Goal: Task Accomplishment & Management: Manage account settings

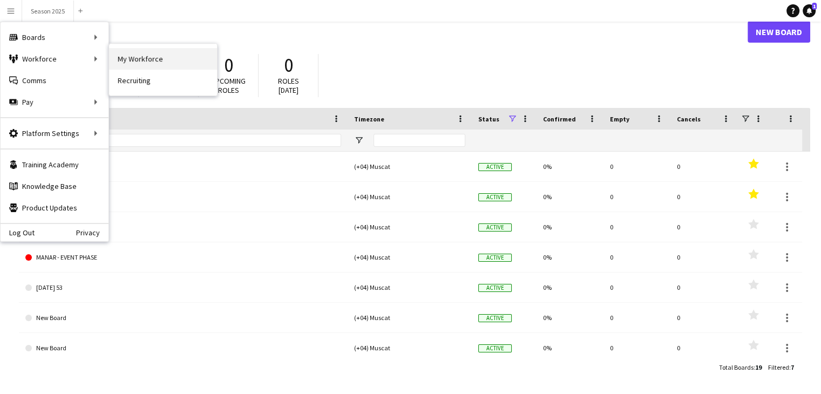
click at [124, 59] on link "My Workforce" at bounding box center [163, 59] width 108 height 22
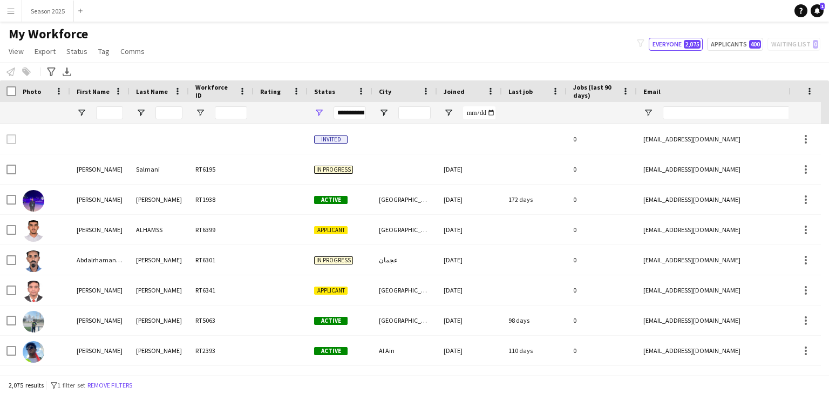
click at [343, 108] on div "**********" at bounding box center [350, 112] width 32 height 13
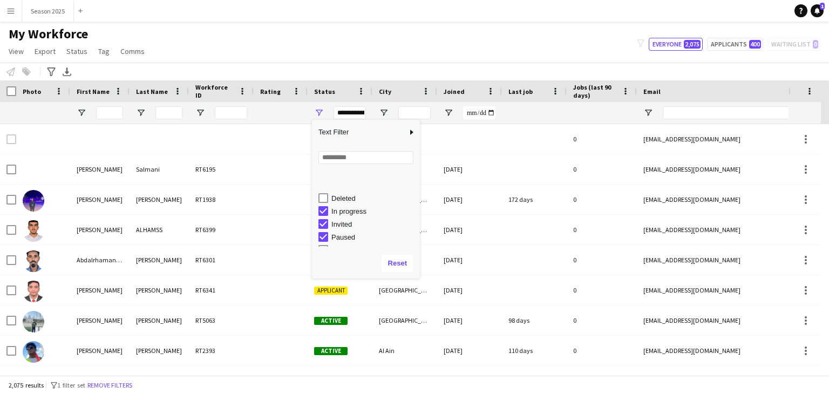
scroll to position [67, 0]
click at [423, 39] on div "My Workforce View Views Default view New view Update view Delete view Edit name…" at bounding box center [414, 44] width 829 height 37
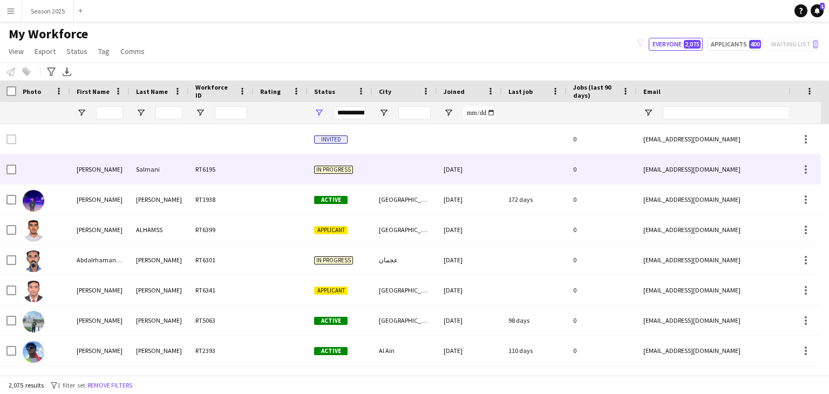
click at [13, 175] on div at bounding box center [11, 169] width 10 height 30
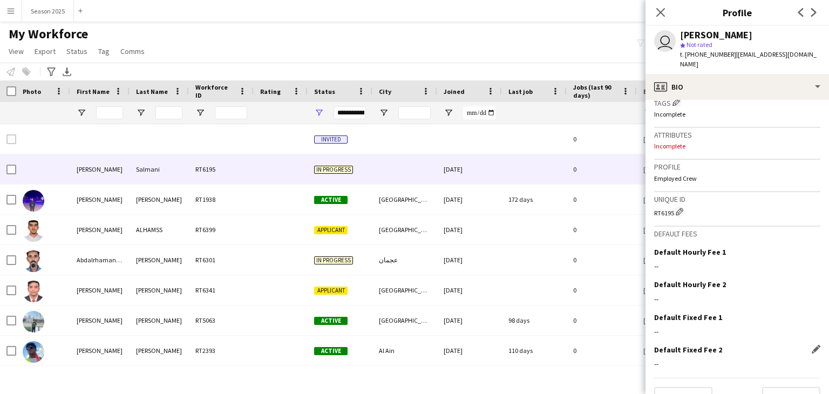
scroll to position [415, 0]
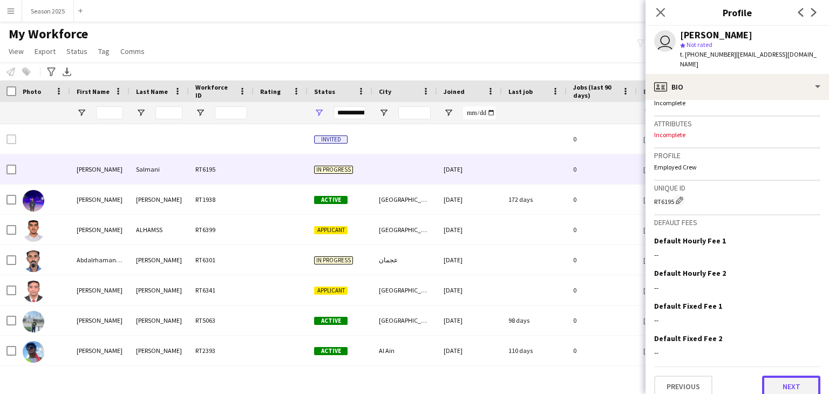
click at [790, 376] on button "Next" at bounding box center [791, 387] width 58 height 22
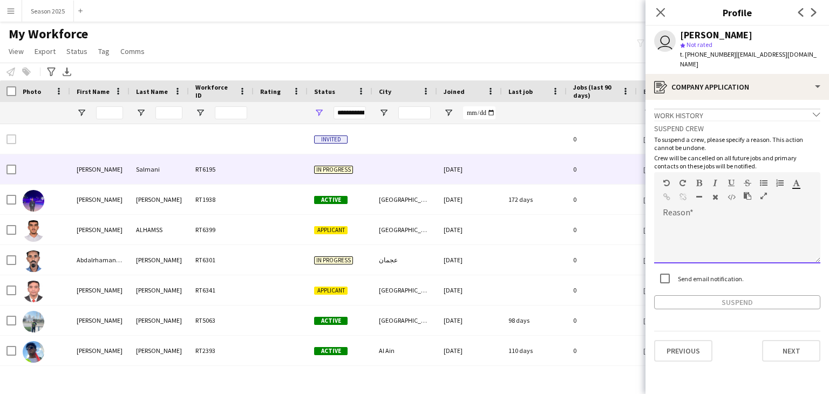
click at [698, 223] on div at bounding box center [737, 241] width 166 height 43
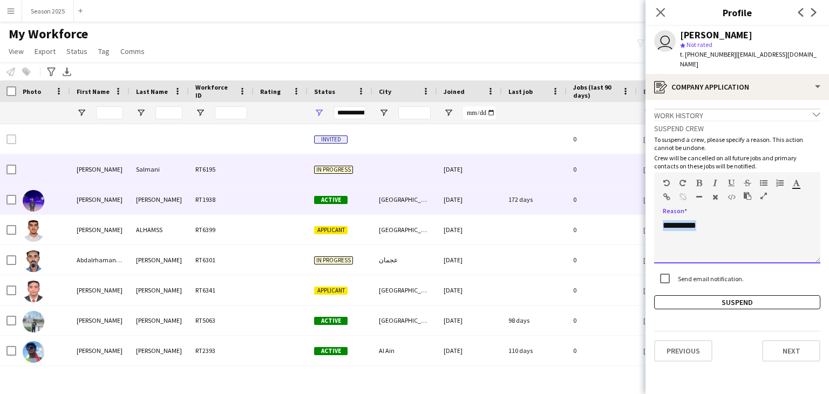
drag, startPoint x: 750, startPoint y: 227, endPoint x: 625, endPoint y: 213, distance: 125.0
click at [625, 213] on body "Menu Boards Boards Boards All jobs Status Workforce Workforce My Workforce Recr…" at bounding box center [414, 197] width 829 height 394
copy div "**********"
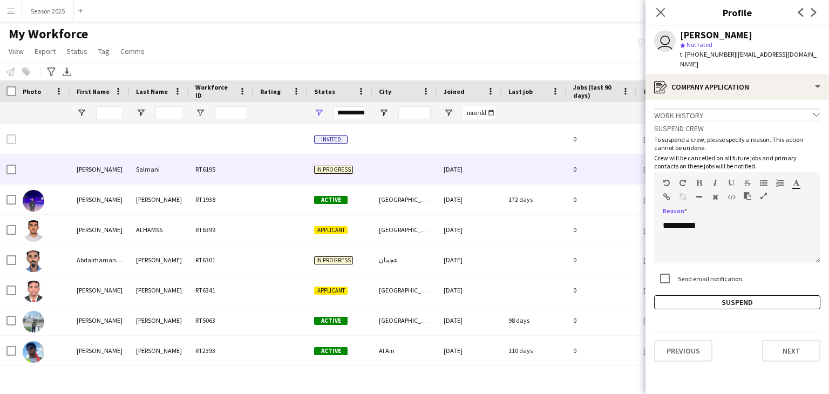
click at [696, 284] on div "**********" at bounding box center [737, 214] width 166 height 189
click at [696, 295] on button "Suspend" at bounding box center [737, 302] width 166 height 14
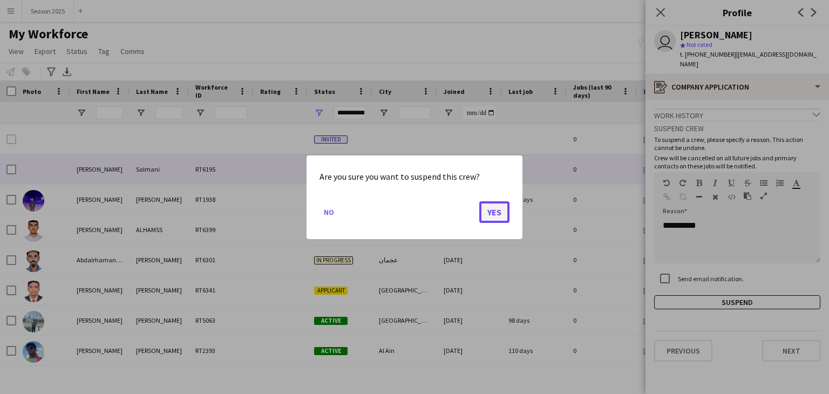
click at [500, 219] on button "Yes" at bounding box center [494, 212] width 30 height 22
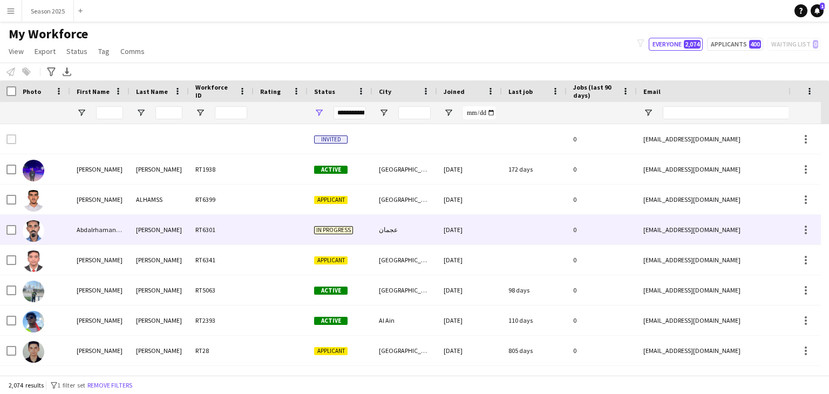
click at [32, 240] on img at bounding box center [34, 231] width 22 height 22
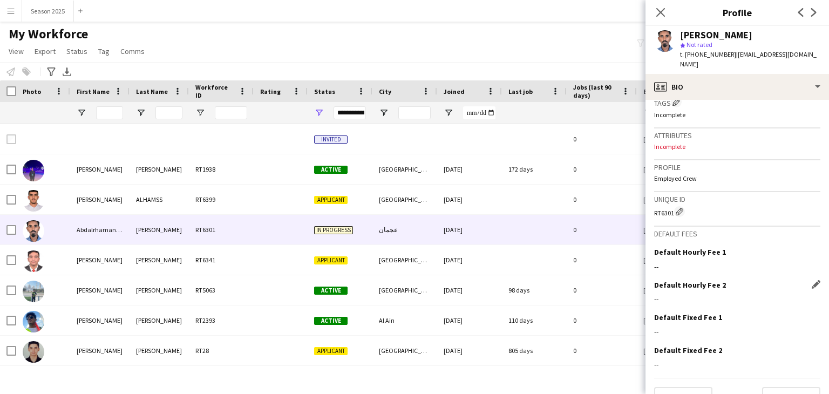
scroll to position [413, 0]
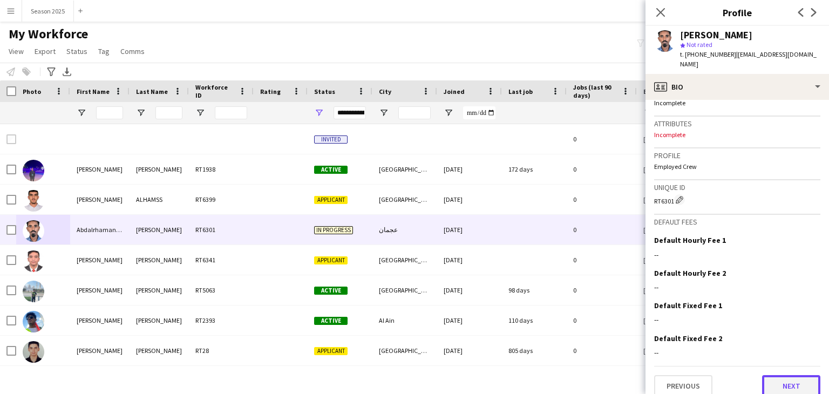
click at [767, 375] on button "Next" at bounding box center [791, 386] width 58 height 22
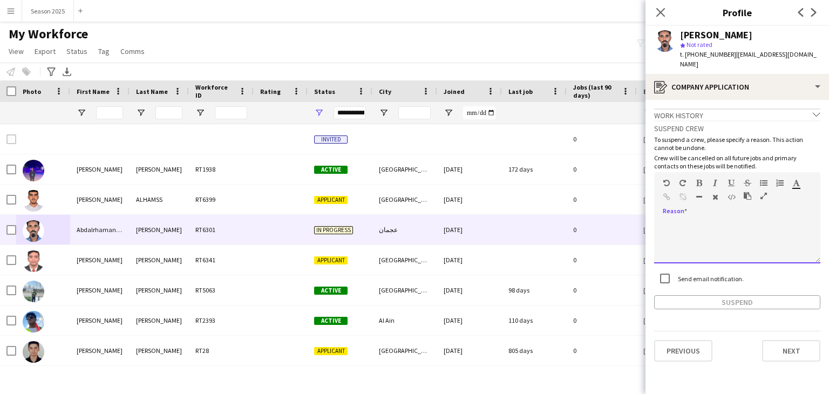
click at [740, 220] on div at bounding box center [737, 241] width 166 height 43
paste div
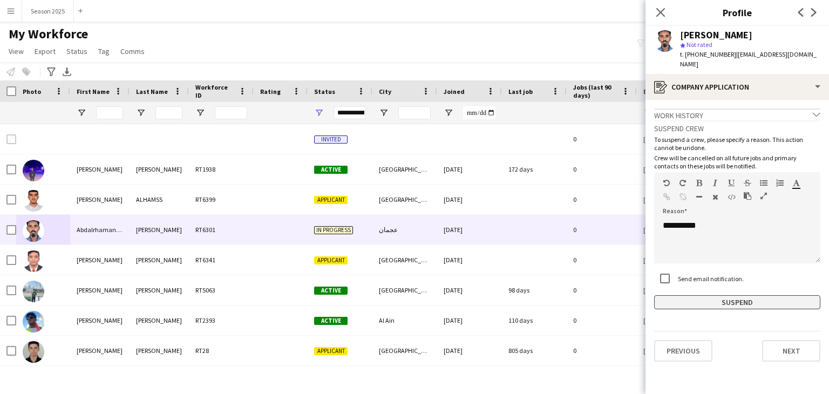
click at [727, 295] on button "Suspend" at bounding box center [737, 302] width 166 height 14
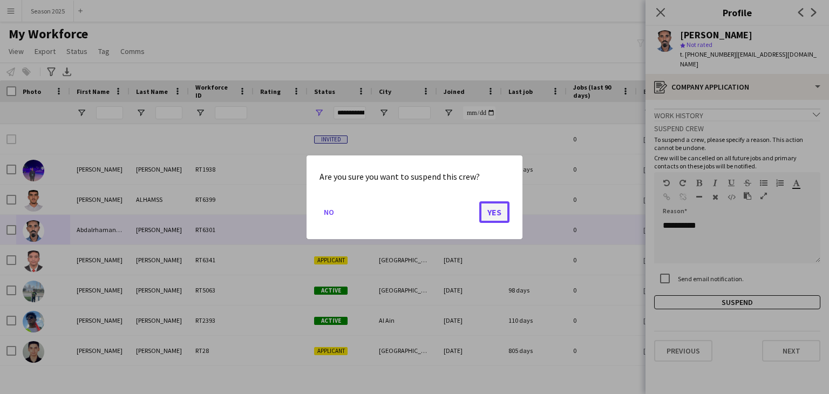
click at [505, 210] on button "Yes" at bounding box center [494, 212] width 30 height 22
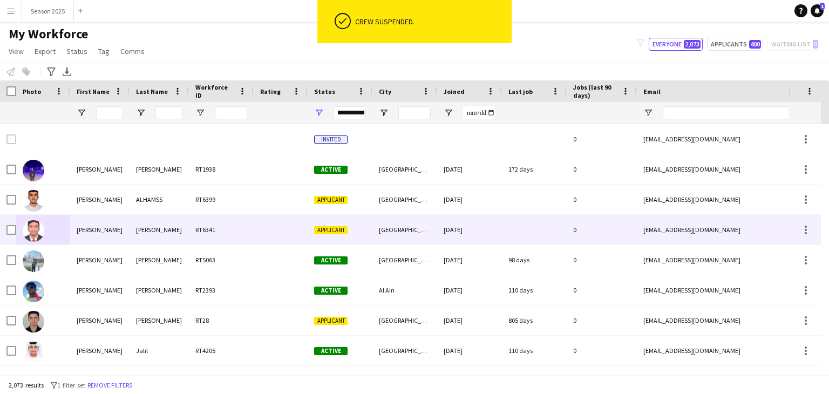
click at [31, 239] on img at bounding box center [34, 231] width 22 height 22
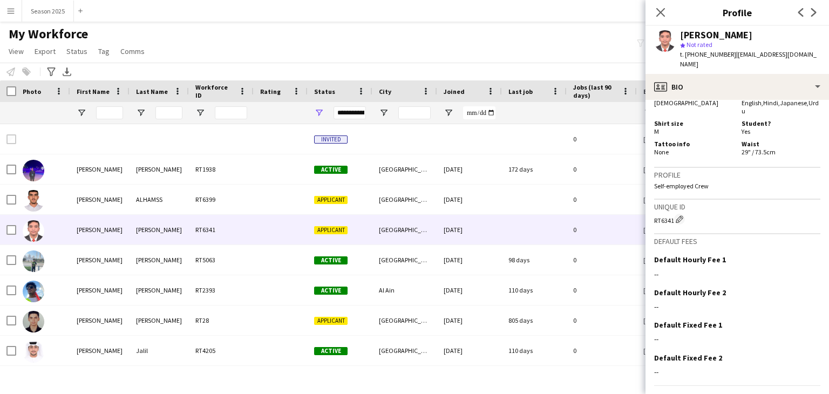
scroll to position [662, 0]
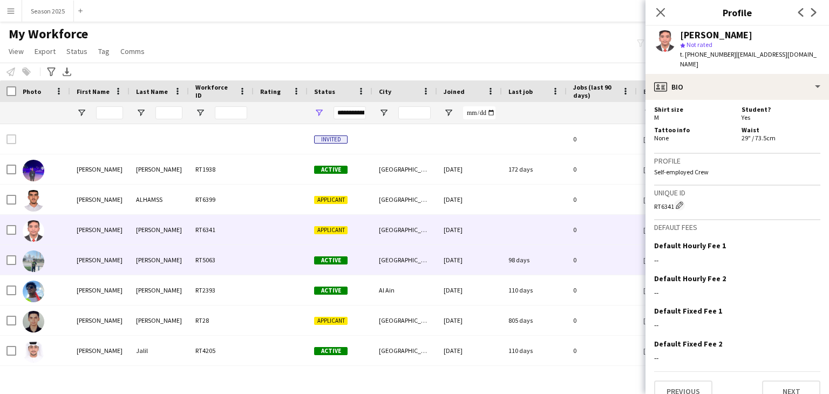
click at [35, 266] on img at bounding box center [34, 261] width 22 height 22
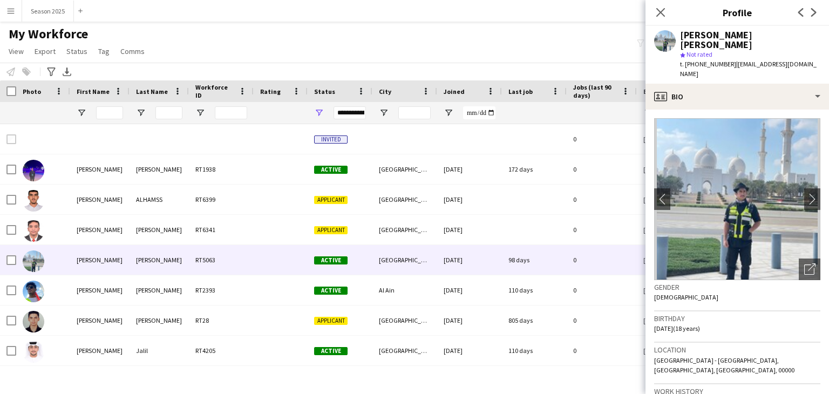
scroll to position [324, 0]
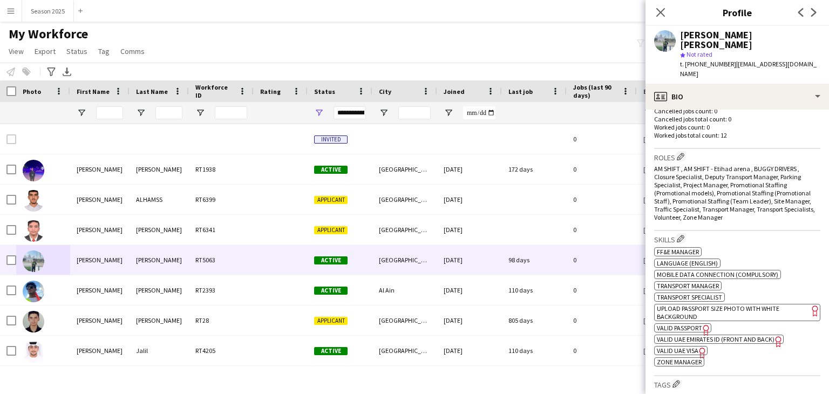
click at [674, 324] on span "VALID PASSPORT" at bounding box center [679, 328] width 45 height 8
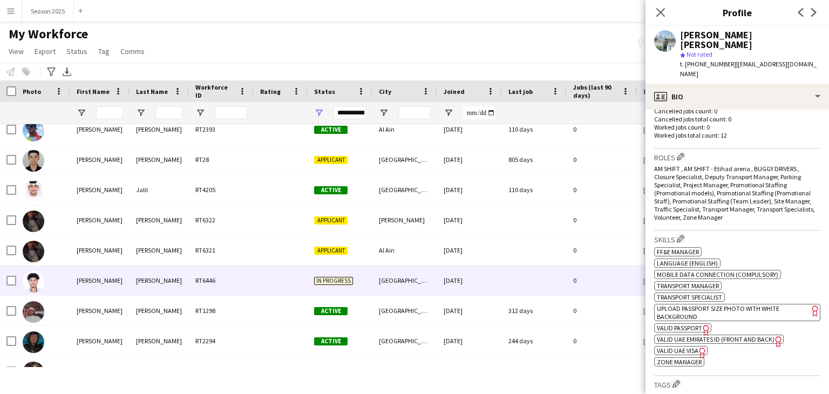
scroll to position [162, 0]
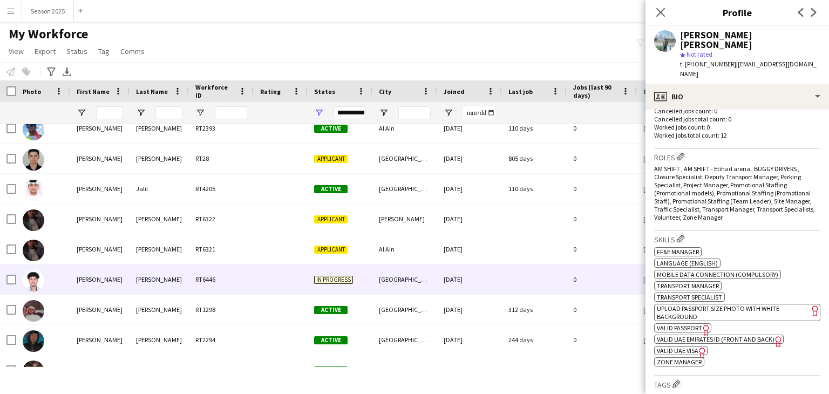
click at [31, 284] on img at bounding box center [34, 281] width 22 height 22
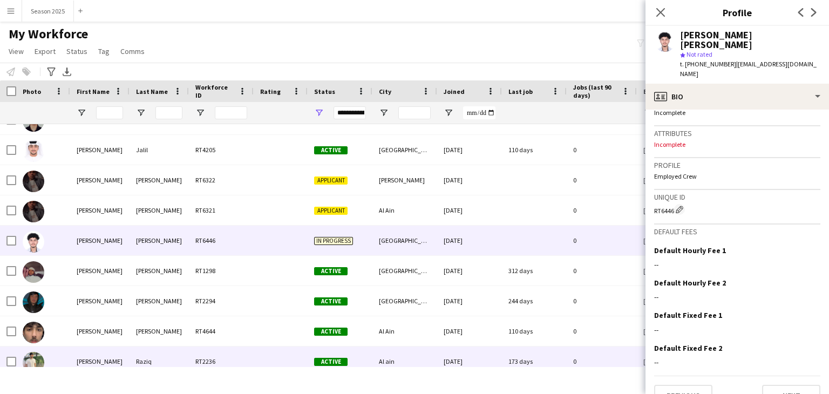
scroll to position [270, 0]
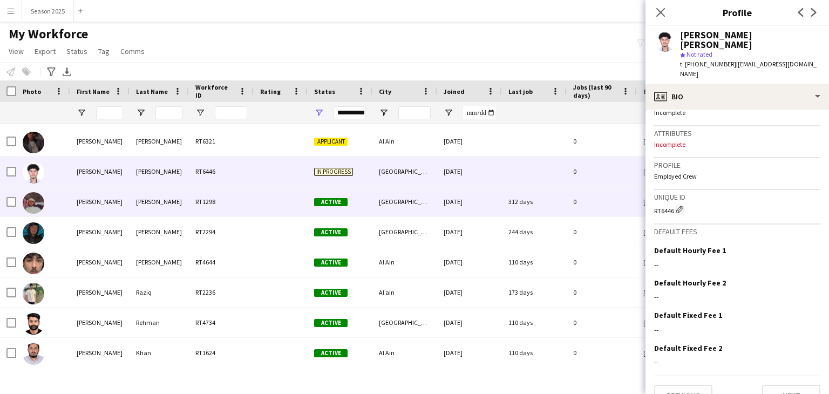
click at [37, 204] on img at bounding box center [34, 203] width 22 height 22
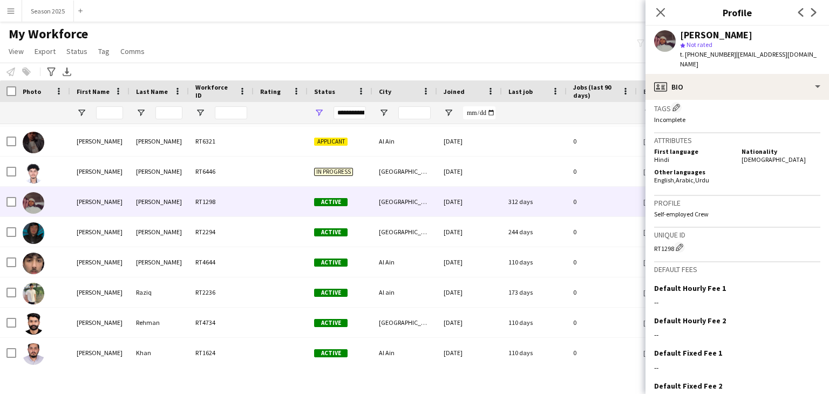
scroll to position [479, 0]
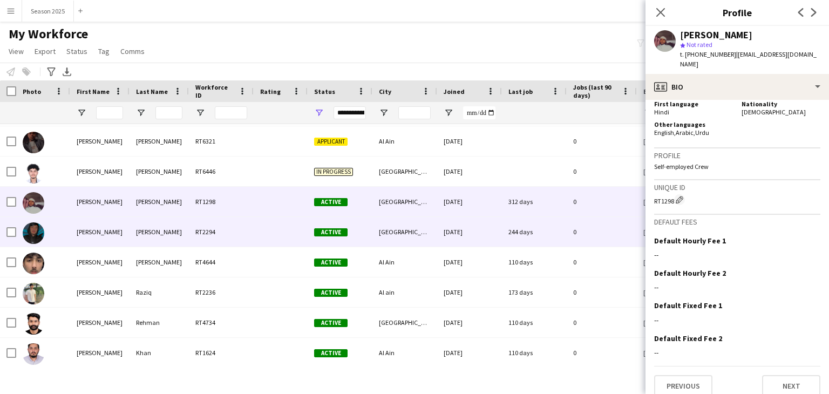
click at [35, 234] on img at bounding box center [34, 233] width 22 height 22
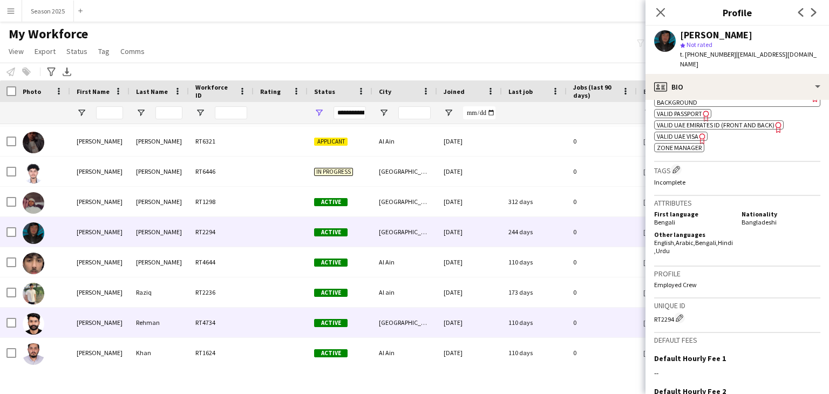
scroll to position [540, 0]
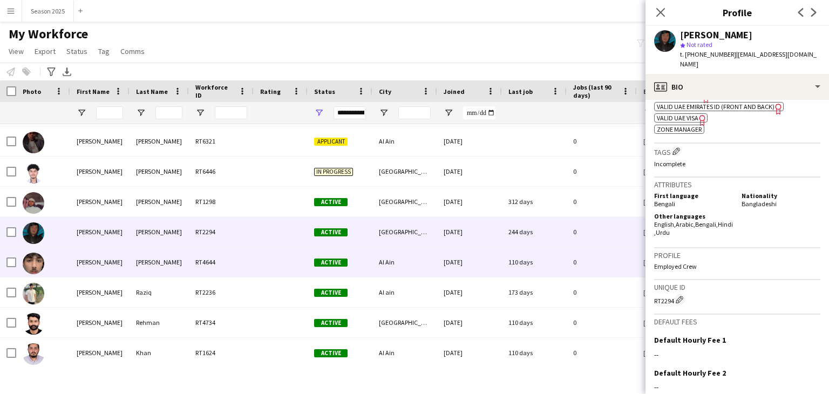
click at [34, 264] on img at bounding box center [34, 264] width 22 height 22
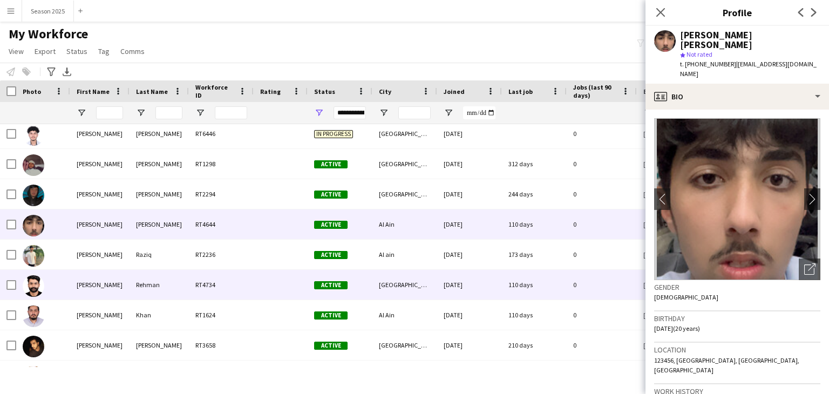
scroll to position [324, 0]
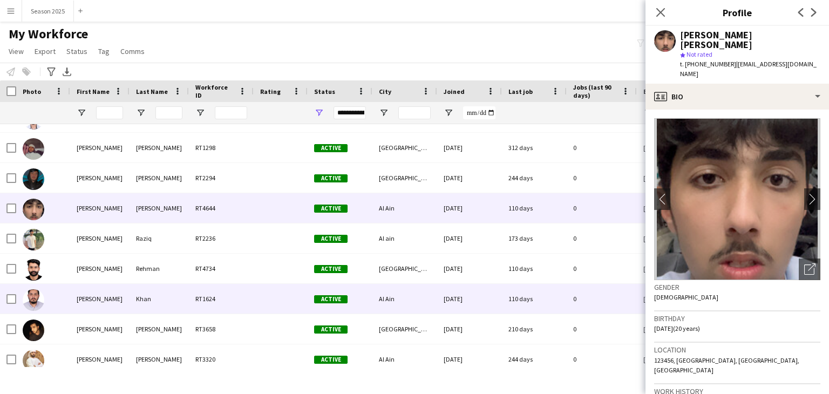
click at [35, 294] on img at bounding box center [34, 300] width 22 height 22
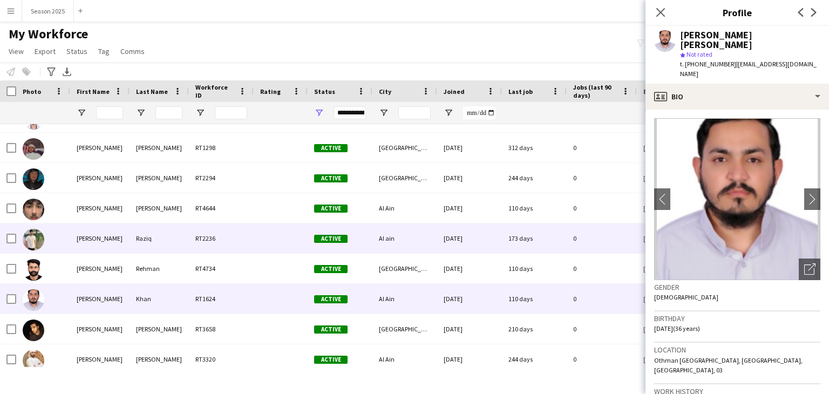
click at [39, 251] on div at bounding box center [34, 239] width 22 height 30
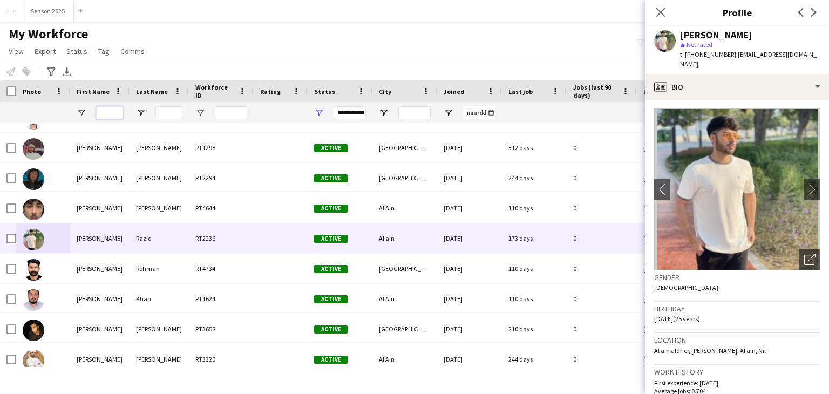
click at [98, 109] on input "First Name Filter Input" at bounding box center [109, 112] width 27 height 13
type input "*"
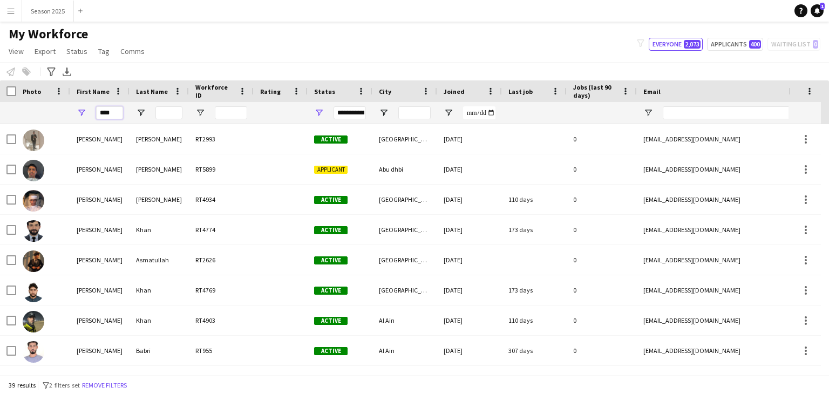
scroll to position [0, 0]
type input "*"
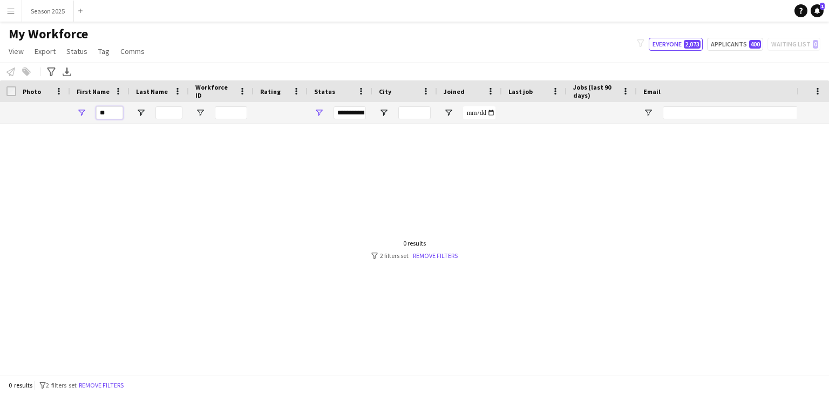
type input "*"
click at [164, 114] on input "Last Name Filter Input" at bounding box center [168, 112] width 27 height 13
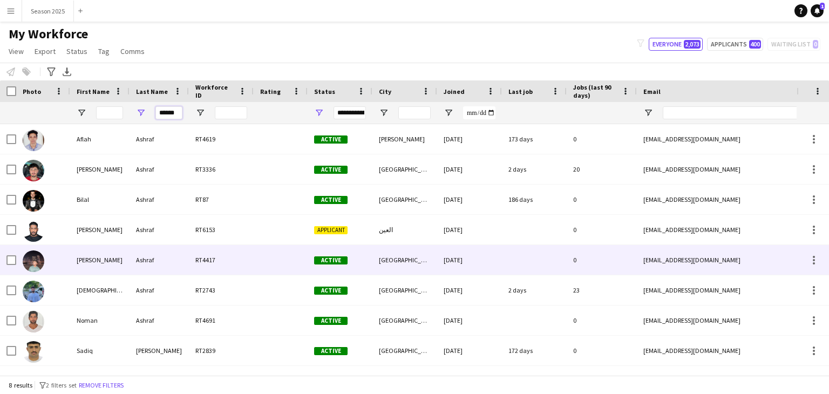
type input "******"
click at [33, 263] on img at bounding box center [34, 261] width 22 height 22
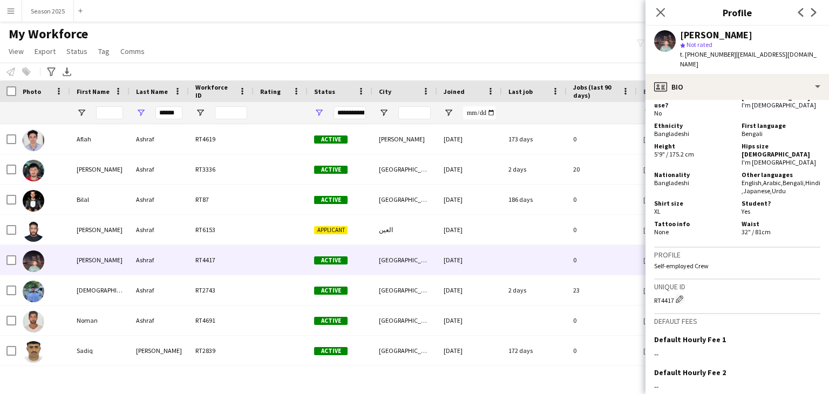
scroll to position [632, 0]
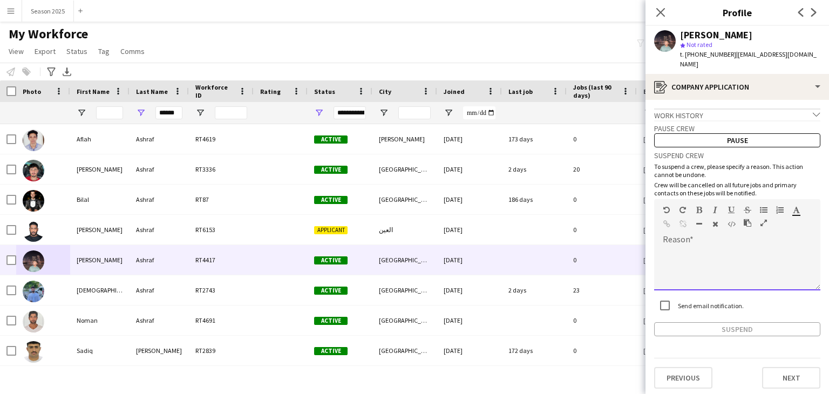
click at [722, 247] on div at bounding box center [737, 268] width 166 height 43
paste div
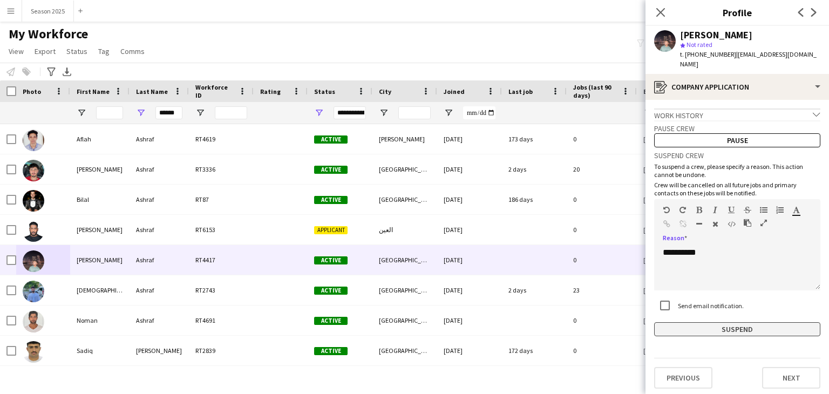
click at [717, 322] on button "Suspend" at bounding box center [737, 329] width 166 height 14
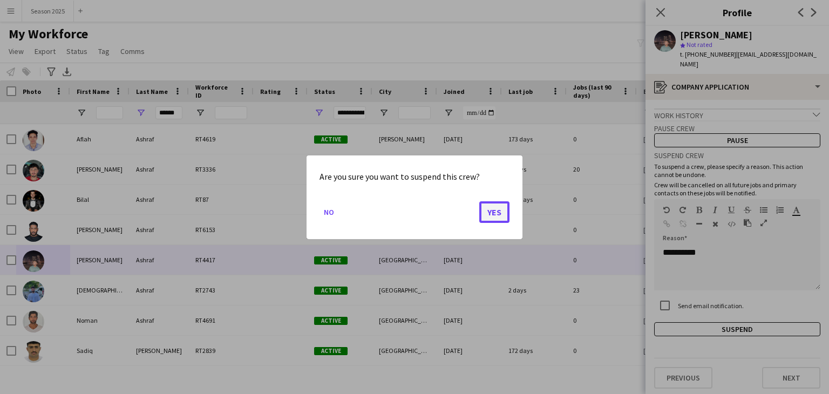
click at [495, 210] on button "Yes" at bounding box center [494, 212] width 30 height 22
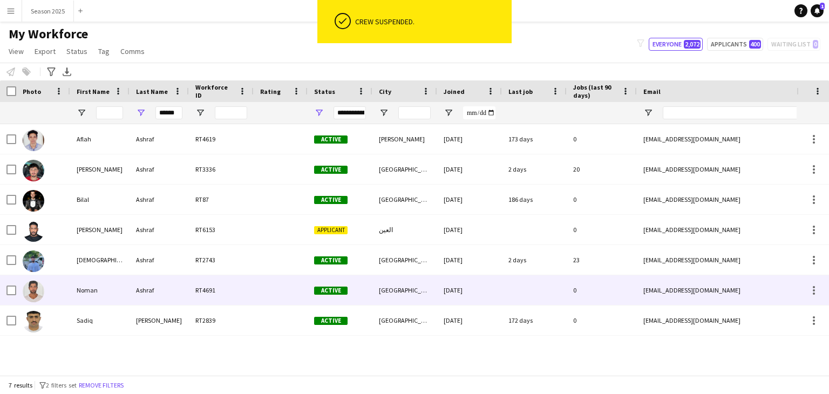
click at [30, 288] on img at bounding box center [34, 292] width 22 height 22
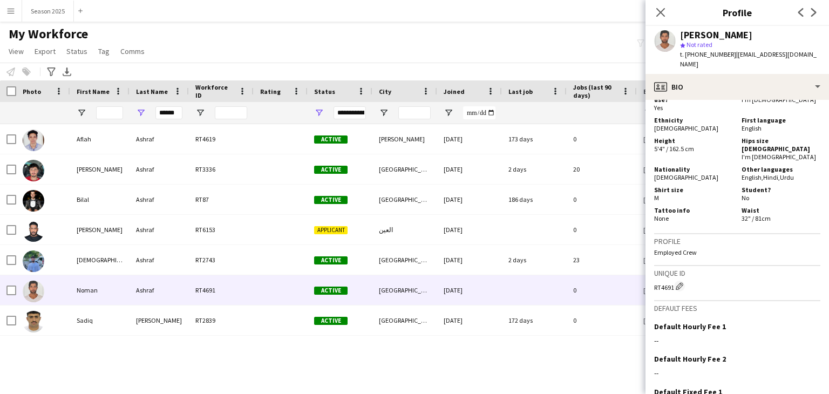
scroll to position [617, 0]
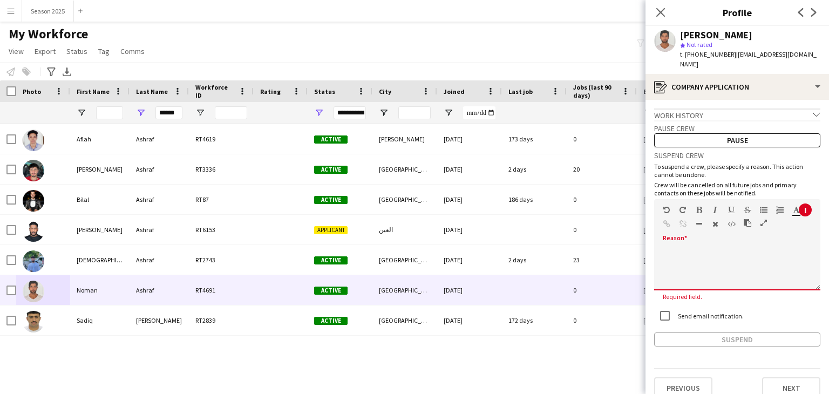
click at [707, 240] on div at bounding box center [737, 265] width 166 height 51
paste div
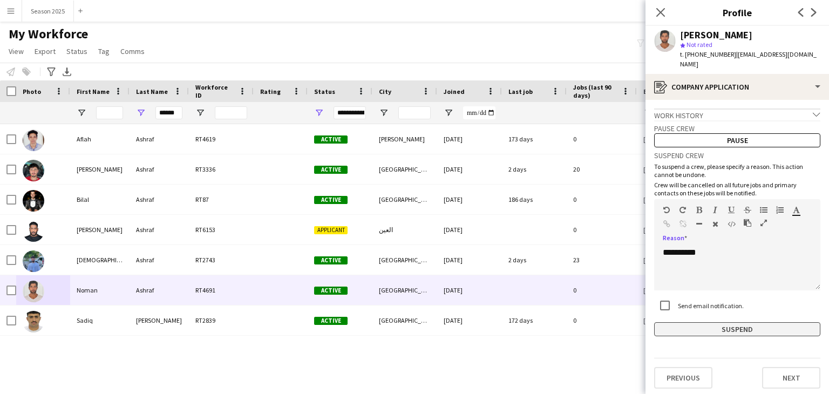
click at [710, 322] on button "Suspend" at bounding box center [737, 329] width 166 height 14
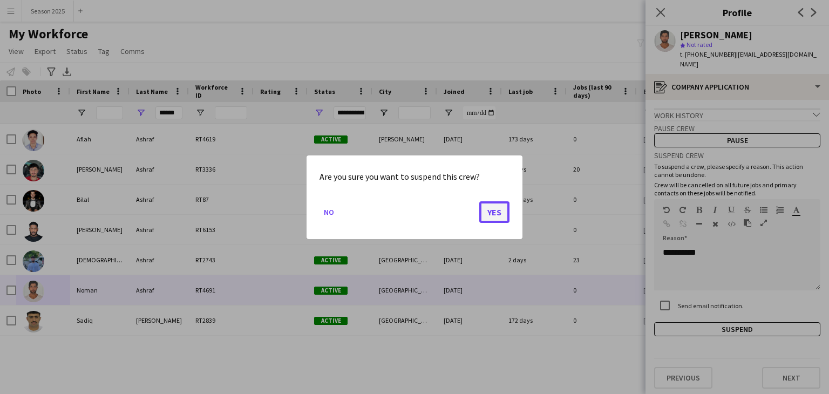
click at [496, 211] on button "Yes" at bounding box center [494, 212] width 30 height 22
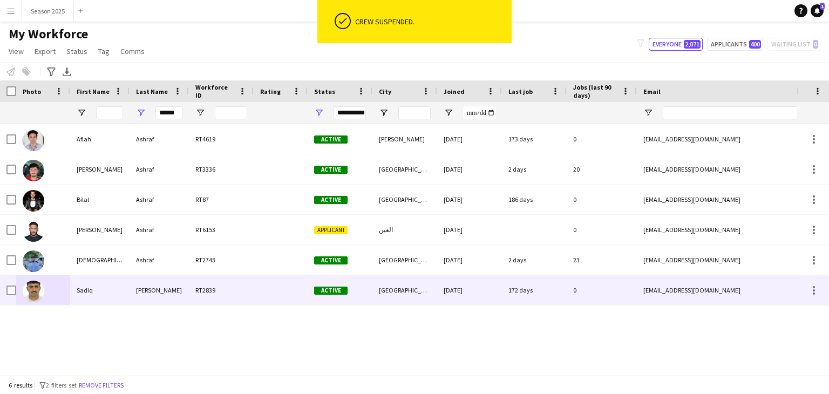
click at [28, 292] on img at bounding box center [34, 292] width 22 height 22
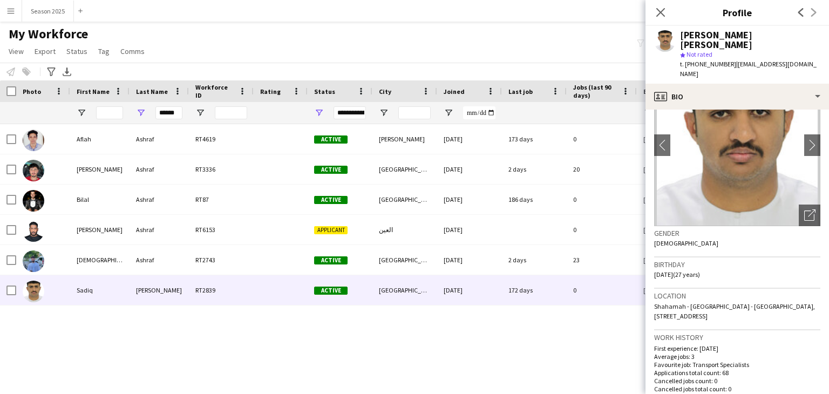
scroll to position [108, 0]
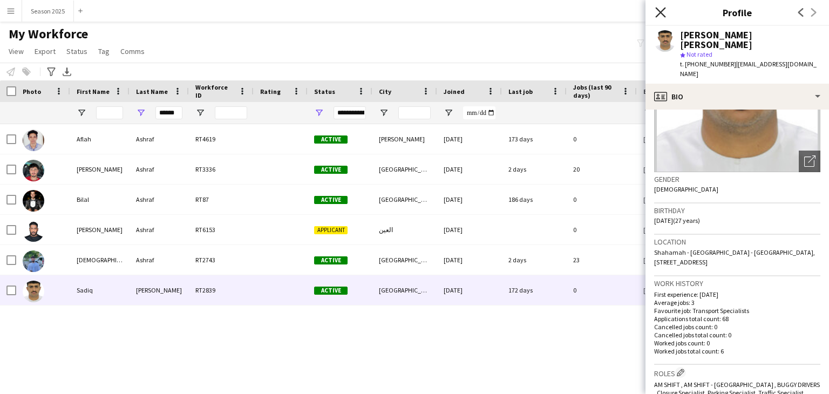
click at [662, 15] on icon "Close pop-in" at bounding box center [660, 12] width 10 height 10
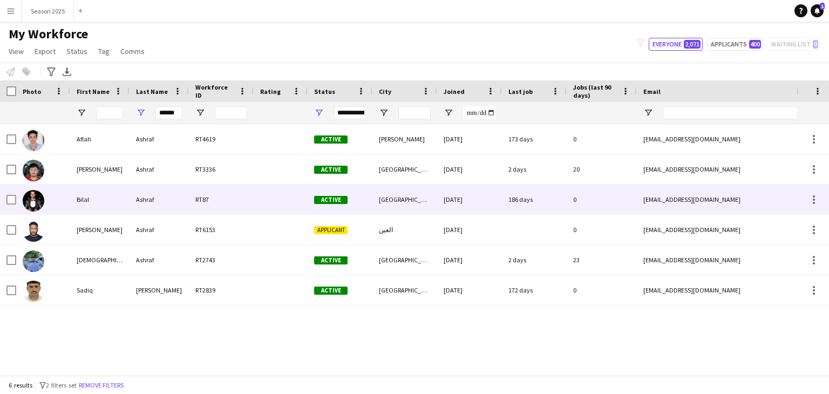
click at [37, 203] on img at bounding box center [34, 201] width 22 height 22
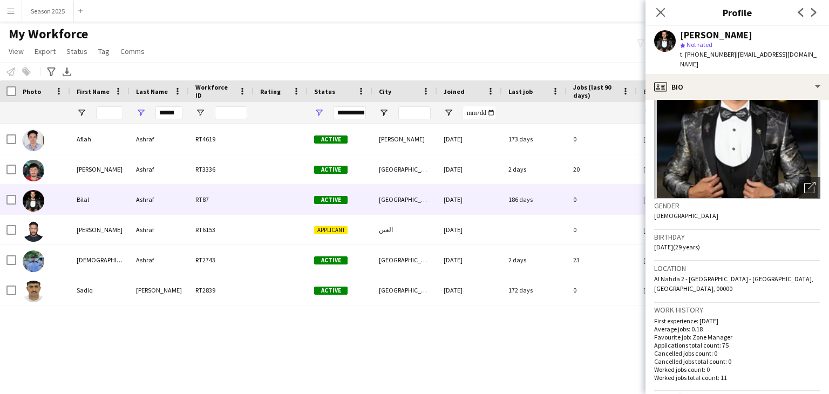
scroll to position [0, 0]
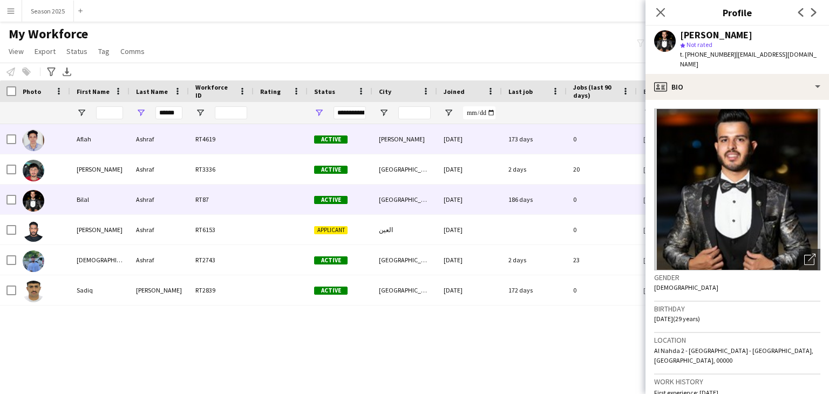
click at [37, 139] on img at bounding box center [34, 141] width 22 height 22
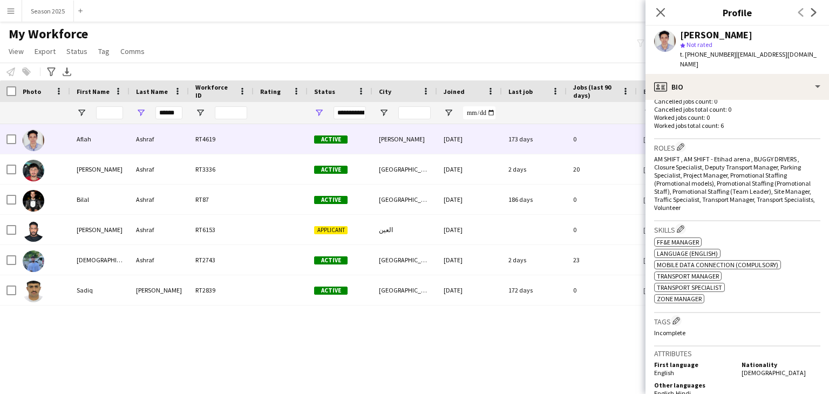
scroll to position [576, 0]
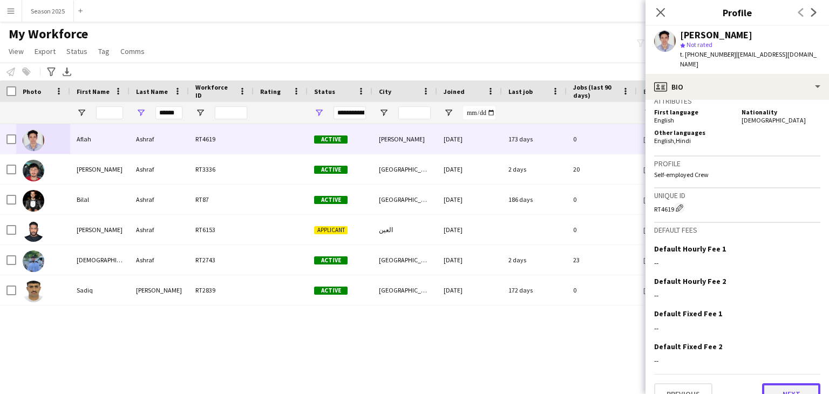
click at [783, 383] on button "Next" at bounding box center [791, 394] width 58 height 22
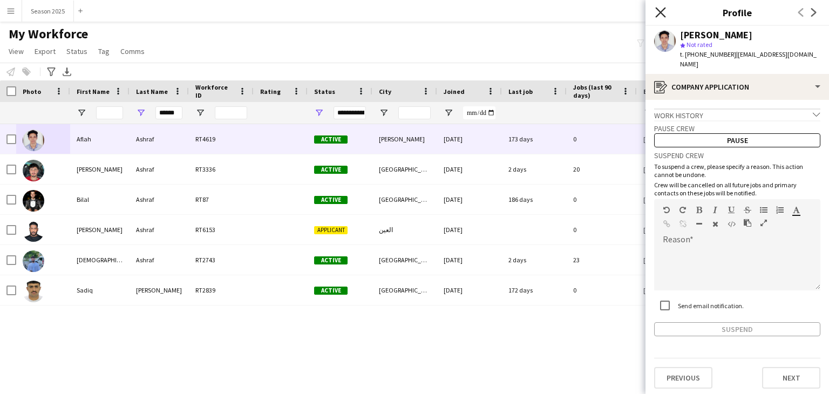
click at [660, 10] on icon "Close pop-in" at bounding box center [660, 12] width 10 height 10
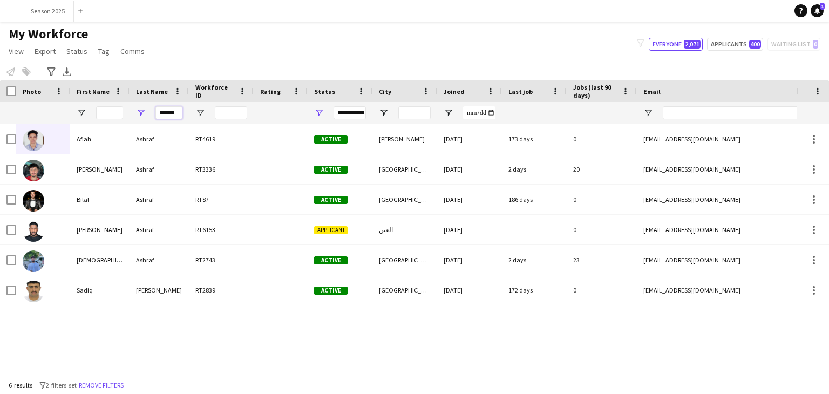
click at [174, 116] on input "******" at bounding box center [168, 112] width 27 height 13
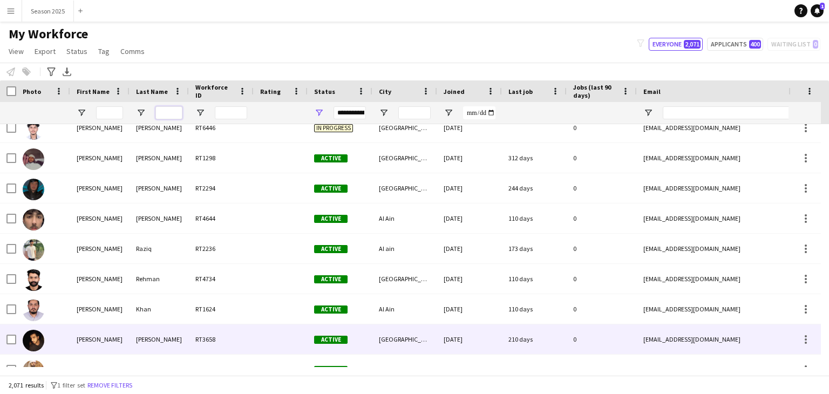
scroll to position [324, 0]
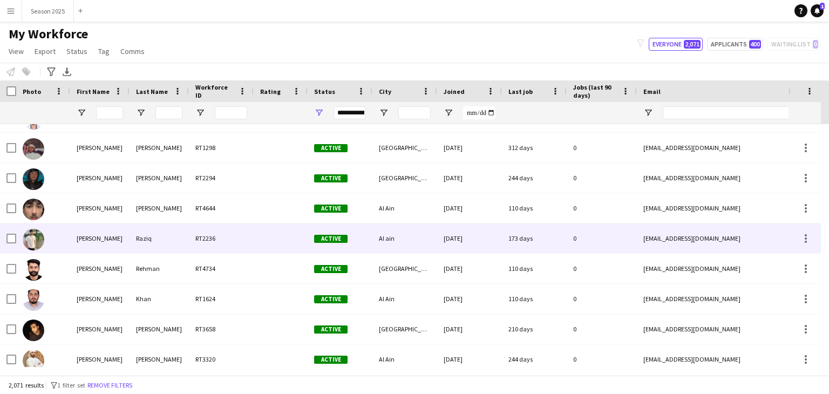
click at [33, 240] on img at bounding box center [34, 240] width 22 height 22
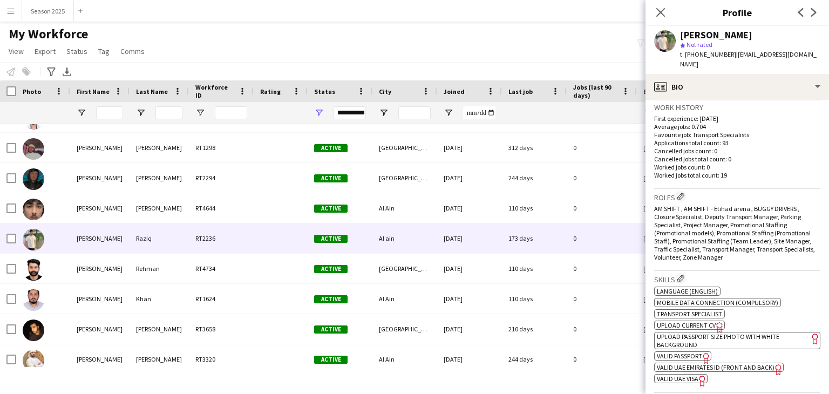
scroll to position [270, 0]
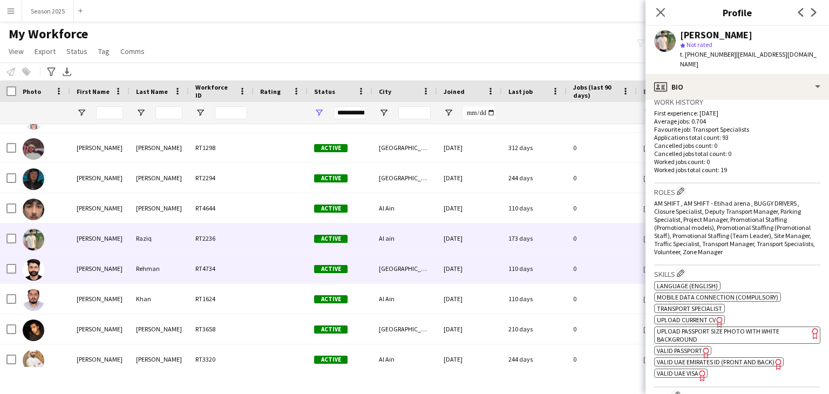
click at [30, 269] on img at bounding box center [34, 270] width 22 height 22
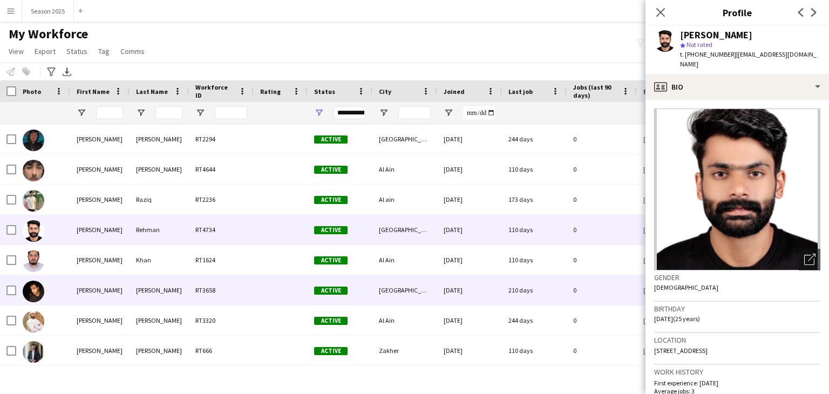
scroll to position [378, 0]
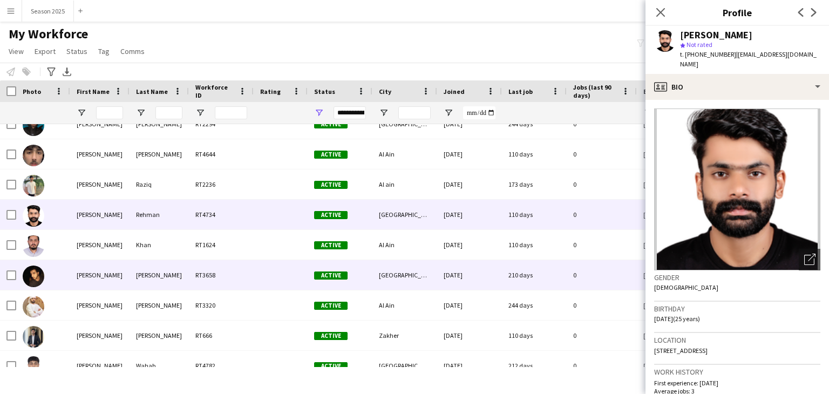
click at [32, 276] on img at bounding box center [34, 277] width 22 height 22
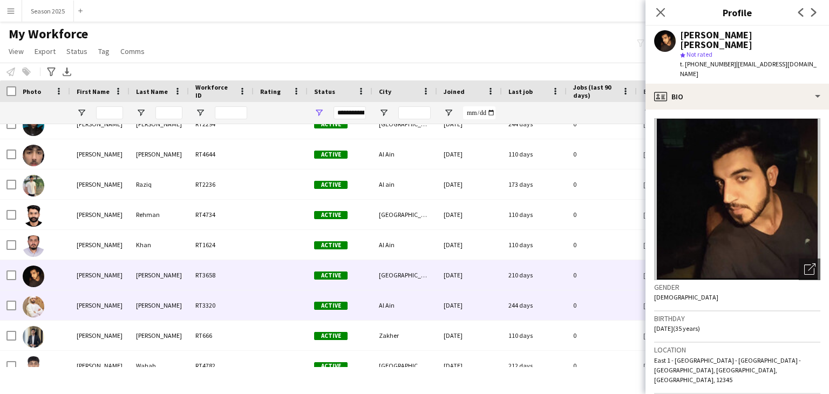
click at [38, 309] on img at bounding box center [34, 307] width 22 height 22
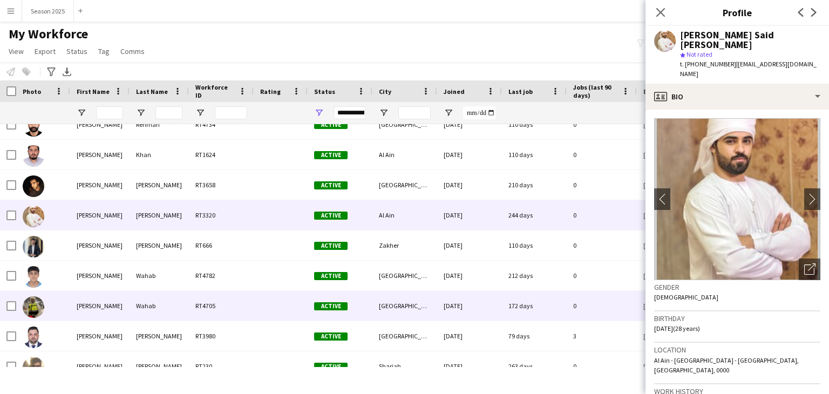
scroll to position [486, 0]
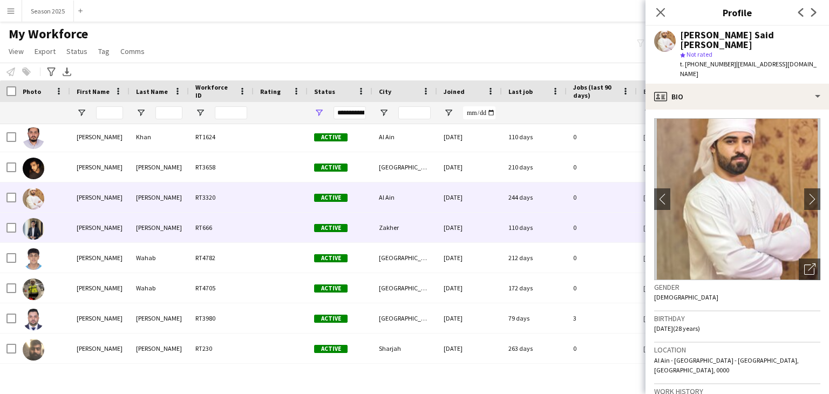
click at [40, 221] on img at bounding box center [34, 229] width 22 height 22
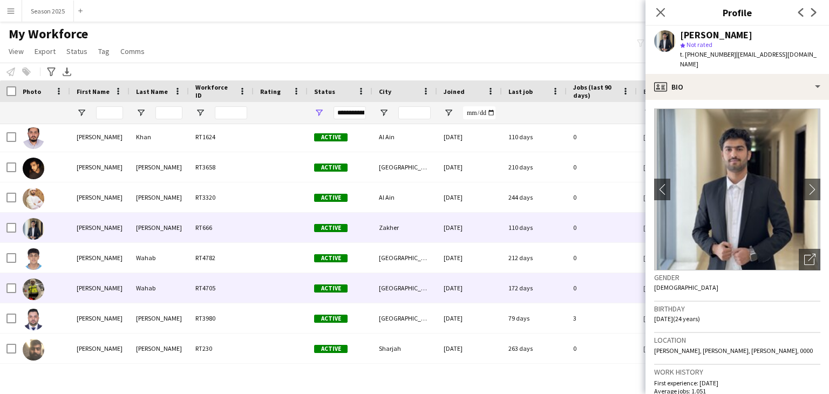
click at [41, 275] on div at bounding box center [34, 289] width 22 height 30
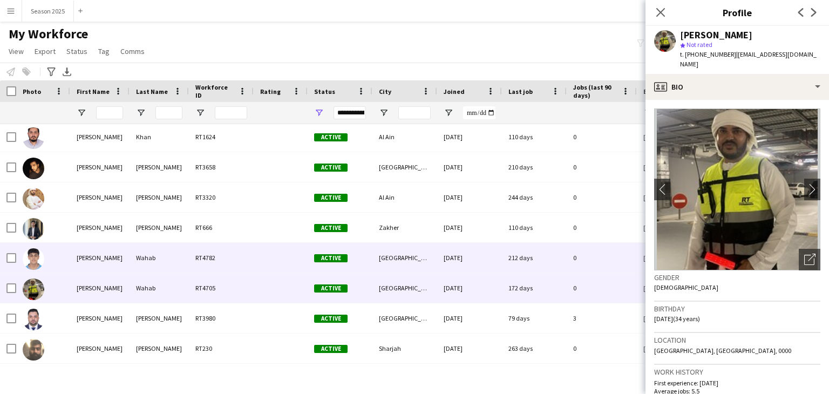
click at [33, 260] on img at bounding box center [34, 259] width 22 height 22
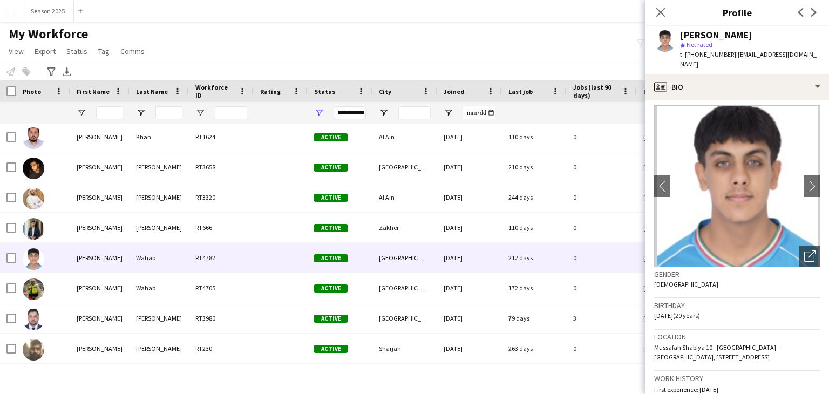
scroll to position [0, 0]
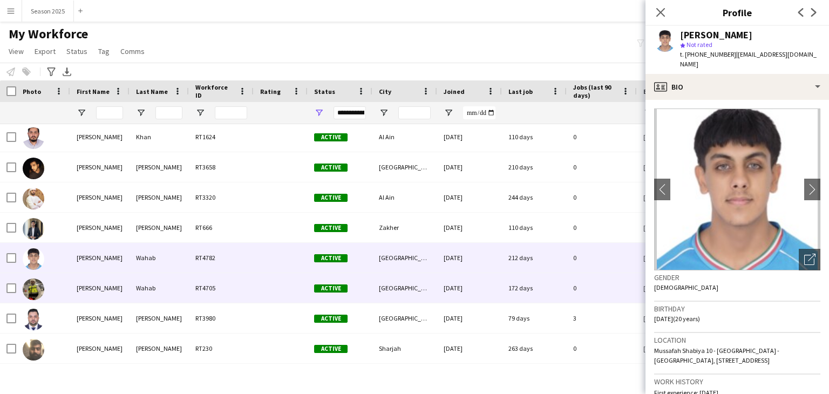
click at [32, 287] on img at bounding box center [34, 289] width 22 height 22
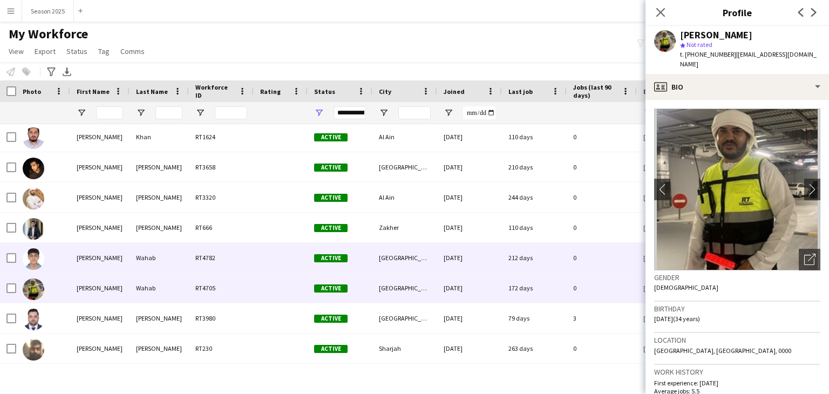
click at [35, 255] on img at bounding box center [34, 259] width 22 height 22
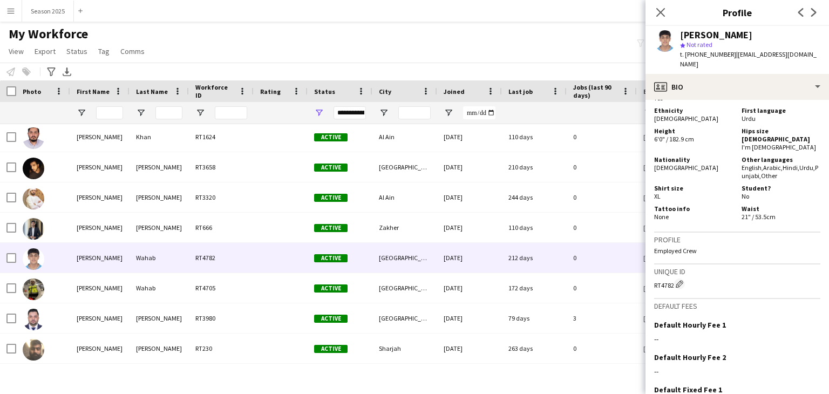
scroll to position [741, 0]
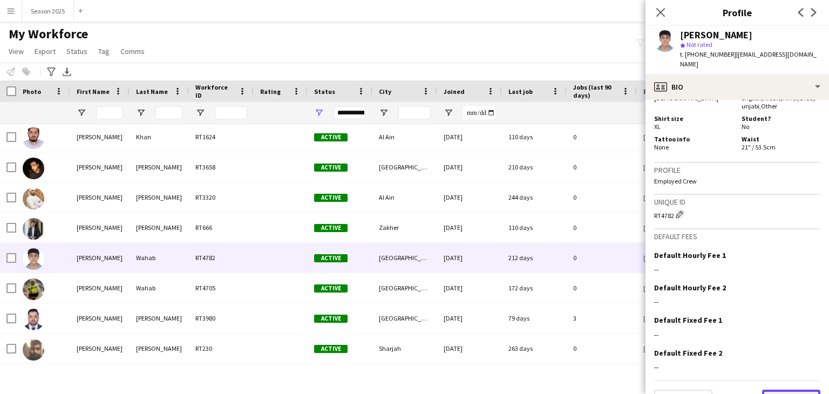
click at [779, 390] on button "Next" at bounding box center [791, 401] width 58 height 22
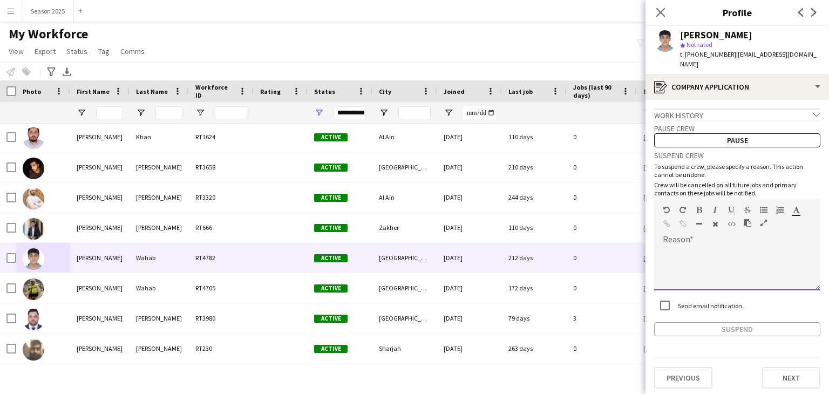
click at [783, 260] on div at bounding box center [737, 268] width 166 height 43
paste div
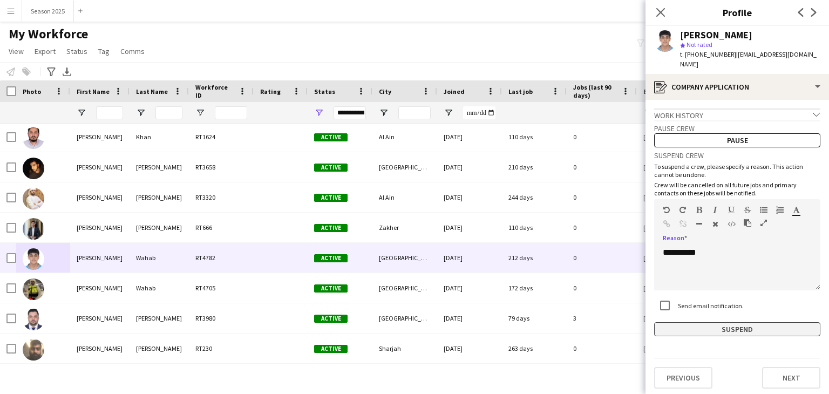
click at [756, 323] on button "Suspend" at bounding box center [737, 329] width 166 height 14
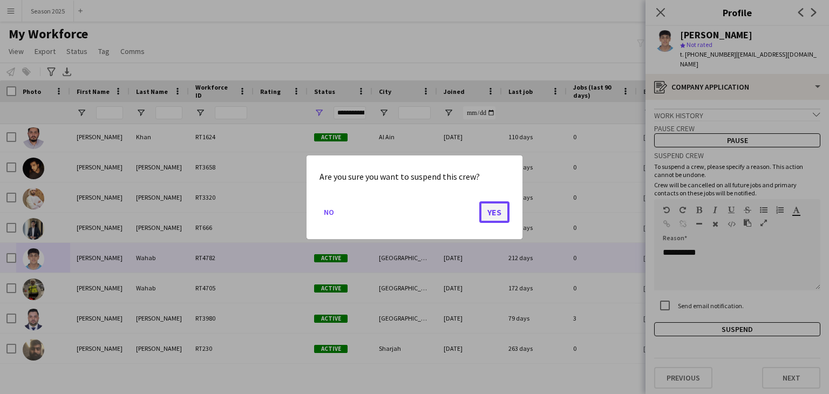
click at [491, 208] on button "Yes" at bounding box center [494, 212] width 30 height 22
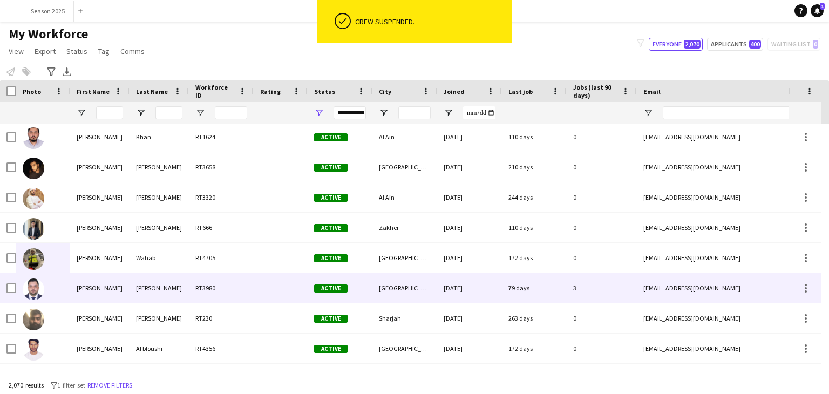
click at [36, 292] on img at bounding box center [34, 289] width 22 height 22
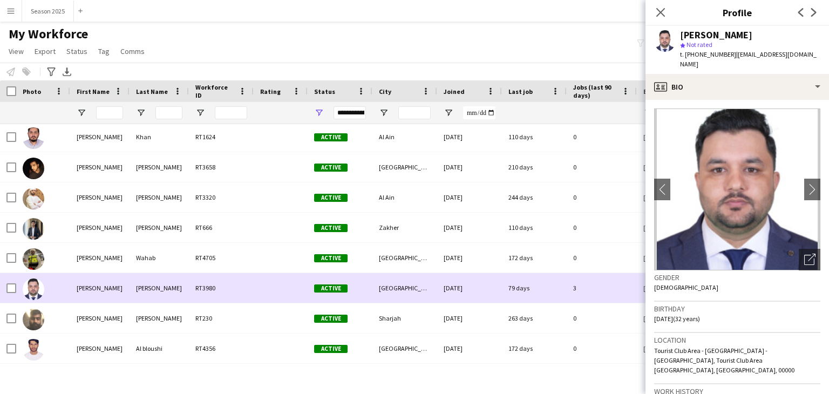
scroll to position [540, 0]
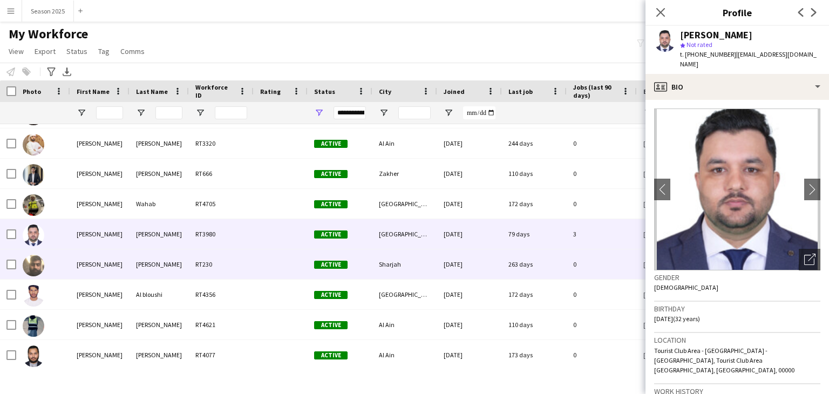
click at [30, 257] on img at bounding box center [34, 266] width 22 height 22
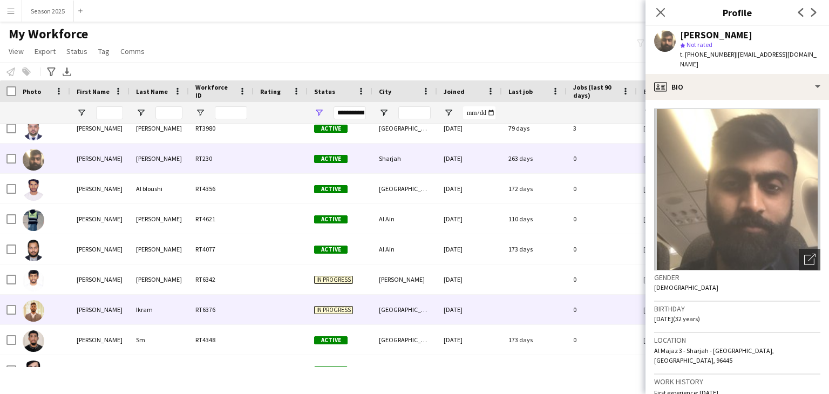
scroll to position [648, 0]
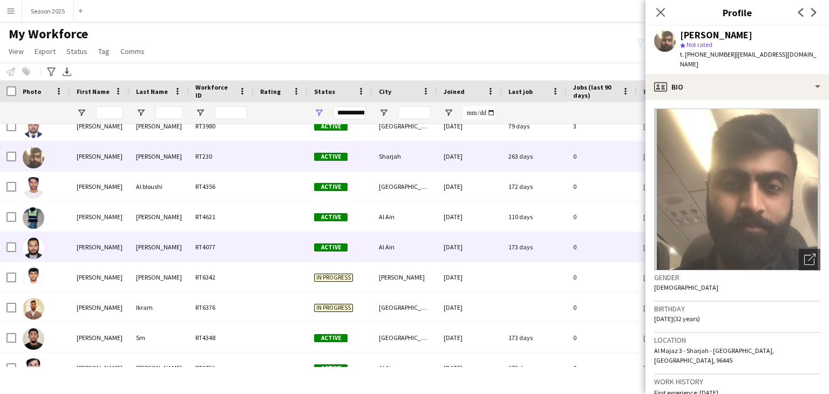
click at [26, 246] on img at bounding box center [34, 248] width 22 height 22
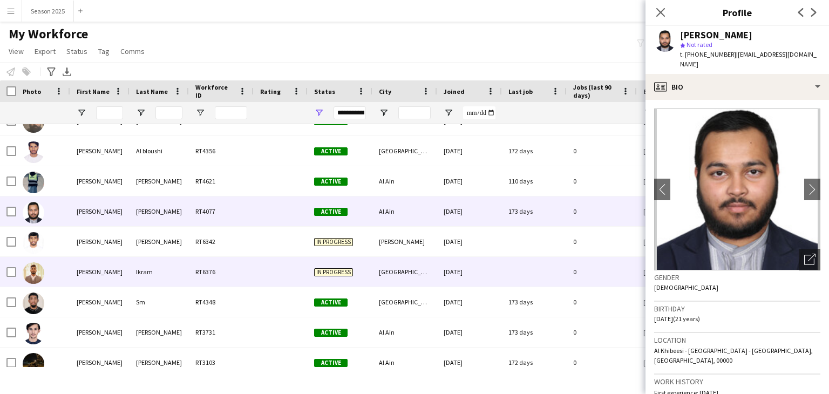
scroll to position [702, 0]
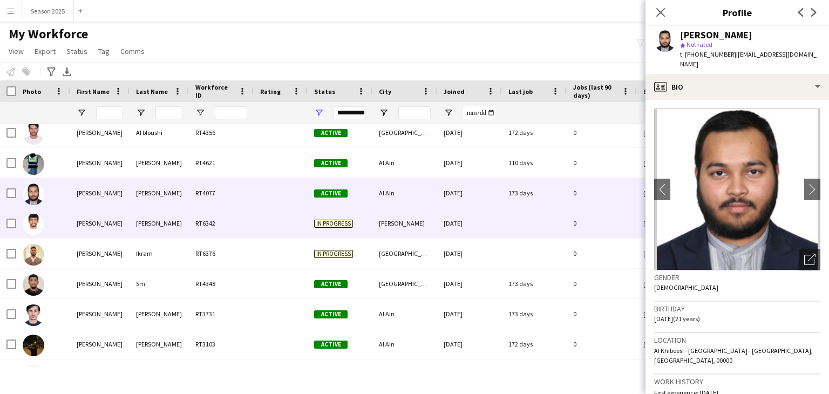
click at [34, 223] on img at bounding box center [34, 225] width 22 height 22
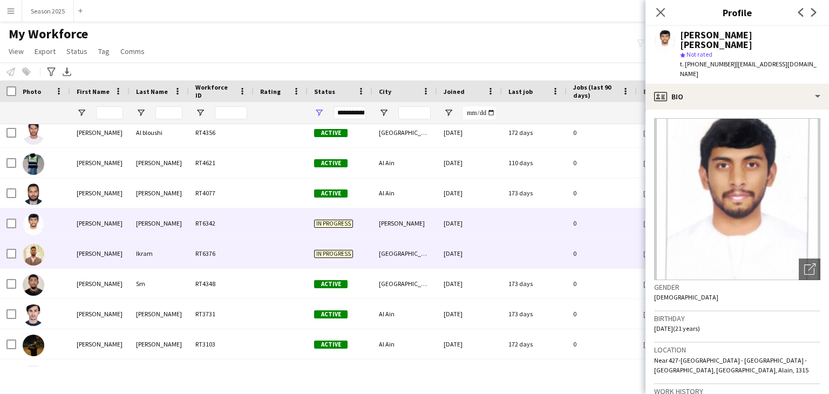
click at [36, 260] on img at bounding box center [34, 255] width 22 height 22
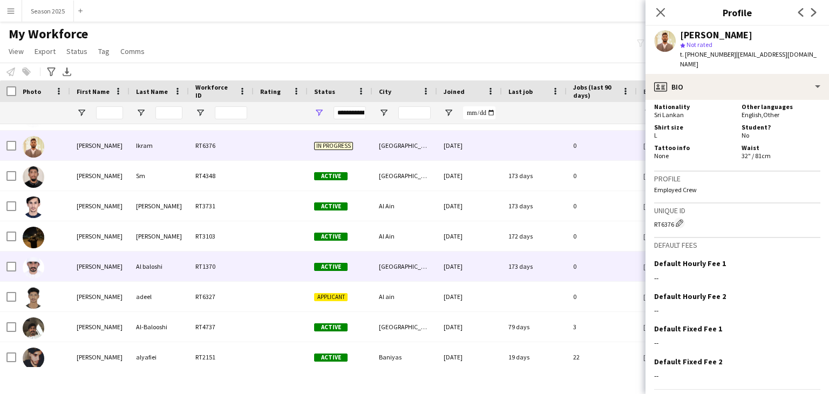
scroll to position [809, 0]
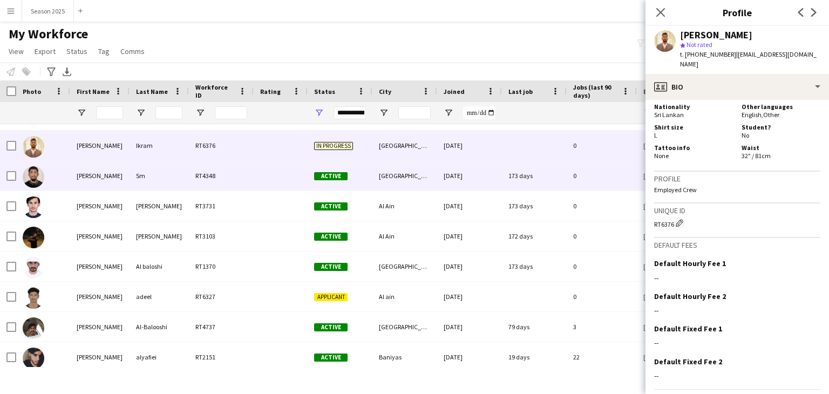
click at [43, 182] on img at bounding box center [34, 177] width 22 height 22
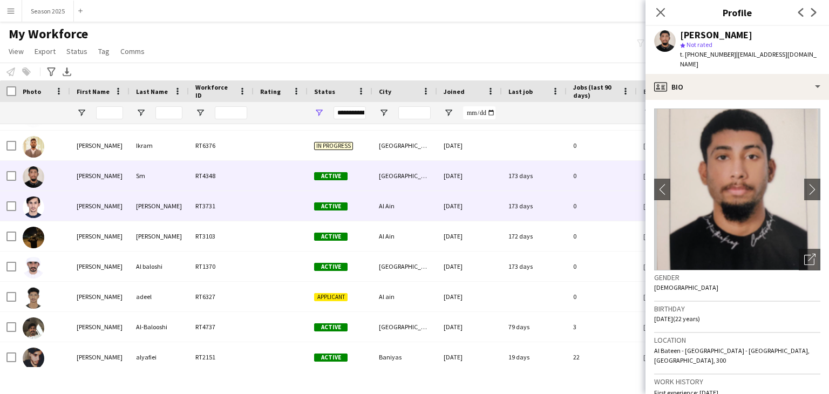
click at [41, 219] on div at bounding box center [34, 207] width 22 height 30
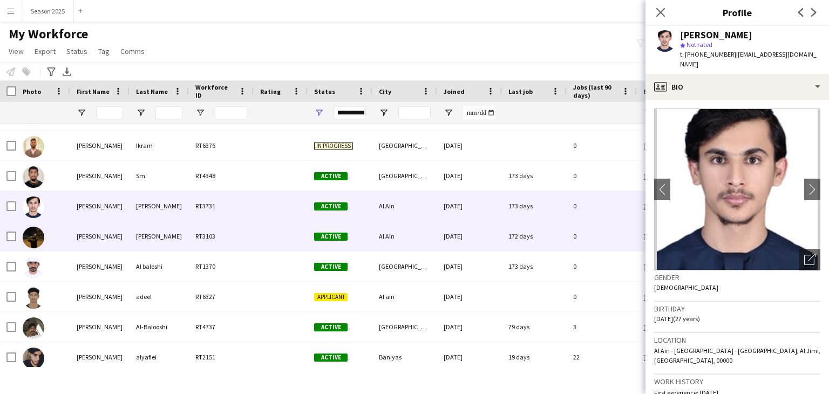
click at [43, 237] on img at bounding box center [34, 238] width 22 height 22
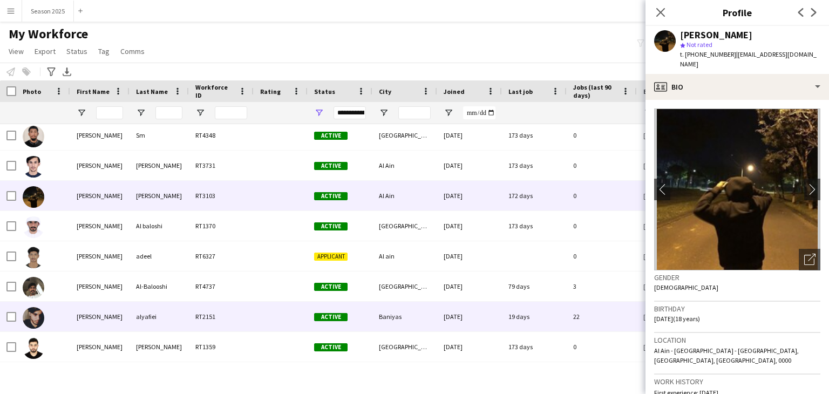
scroll to position [917, 0]
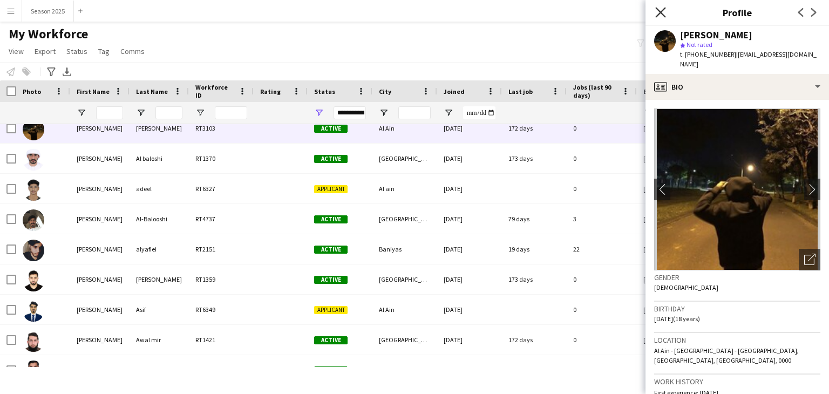
click at [659, 16] on icon "Close pop-in" at bounding box center [660, 12] width 10 height 10
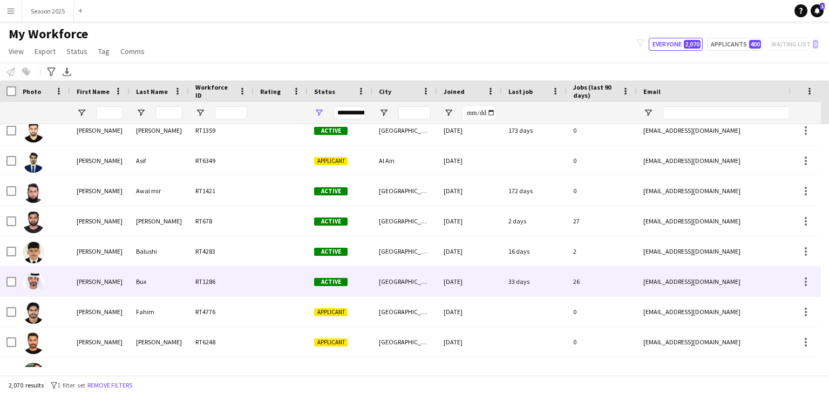
scroll to position [0, 0]
